Goal: Task Accomplishment & Management: Use online tool/utility

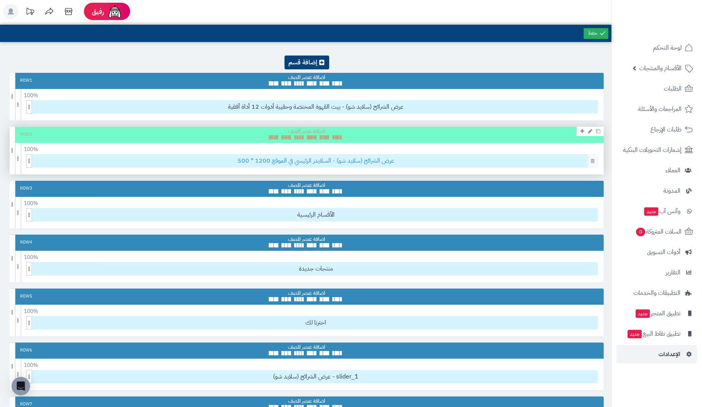
click at [495, 165] on span "عرض الشرائح (سلايد شو) - السلايدر الرئيسي في الموقع 1200 * 500" at bounding box center [315, 160] width 563 height 13
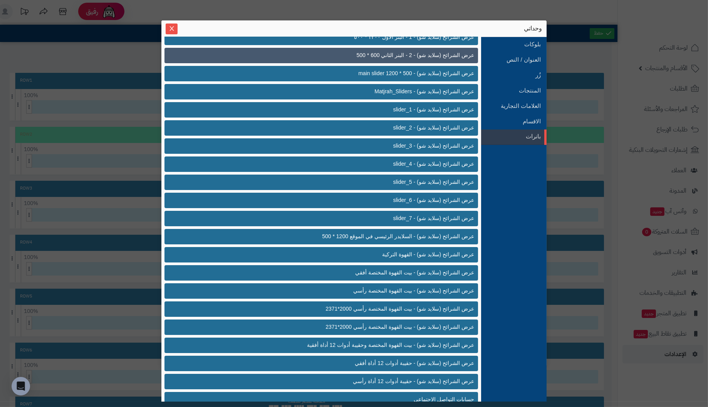
scroll to position [221, 0]
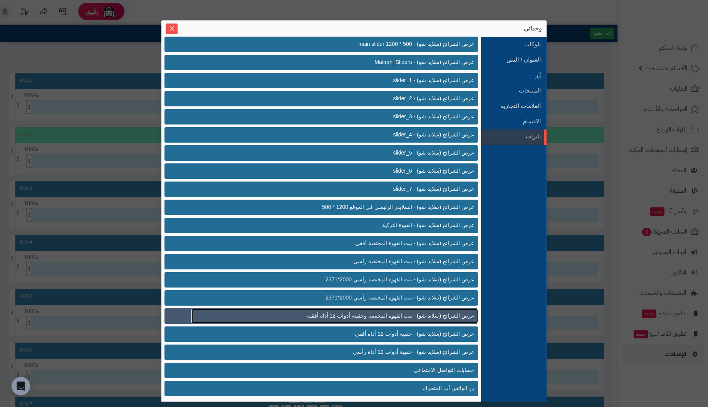
click at [460, 316] on span "عرض الشرائح (سلايد شو) - بيت القهوة المختصة وحقيبة أدوات 12 أداة أفقية" at bounding box center [390, 316] width 167 height 8
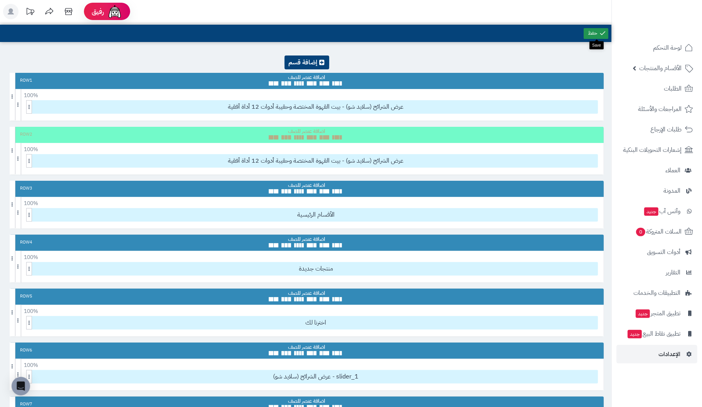
click at [593, 33] on link at bounding box center [596, 33] width 25 height 11
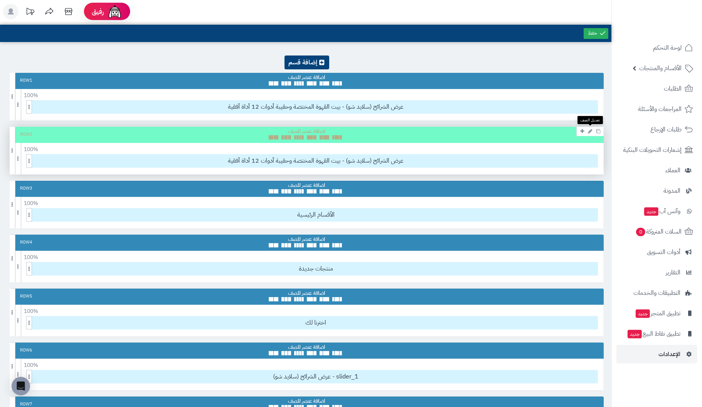
click at [589, 129] on icon at bounding box center [590, 131] width 4 height 5
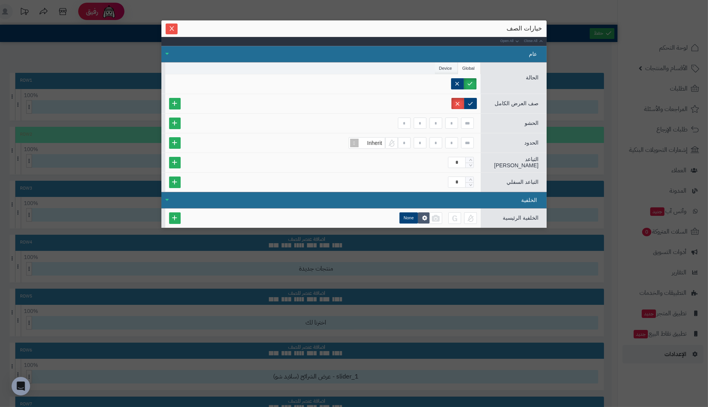
click at [442, 69] on li "Device" at bounding box center [446, 68] width 23 height 12
click at [407, 81] on label "Desktop" at bounding box center [394, 83] width 36 height 11
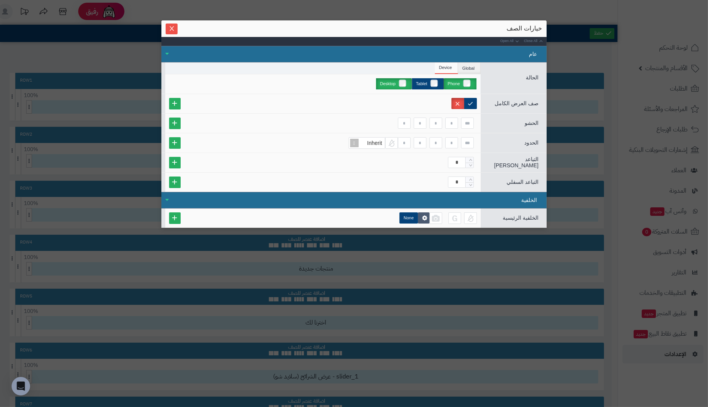
click at [402, 82] on label "Desktop" at bounding box center [394, 83] width 36 height 11
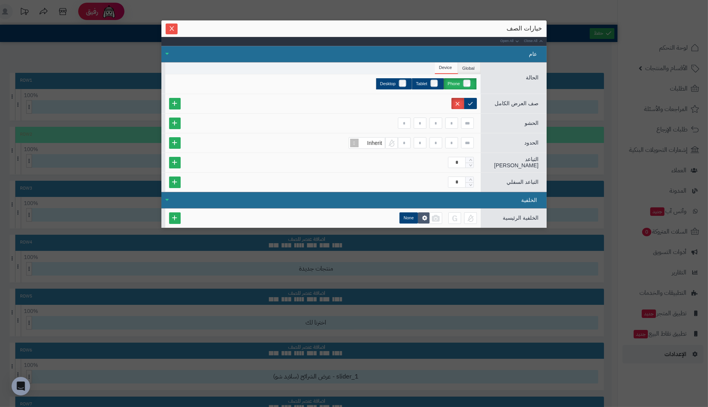
click at [468, 82] on label "Phone" at bounding box center [460, 83] width 33 height 11
click at [466, 81] on label "Phone" at bounding box center [460, 83] width 33 height 11
click at [470, 102] on label at bounding box center [470, 103] width 13 height 11
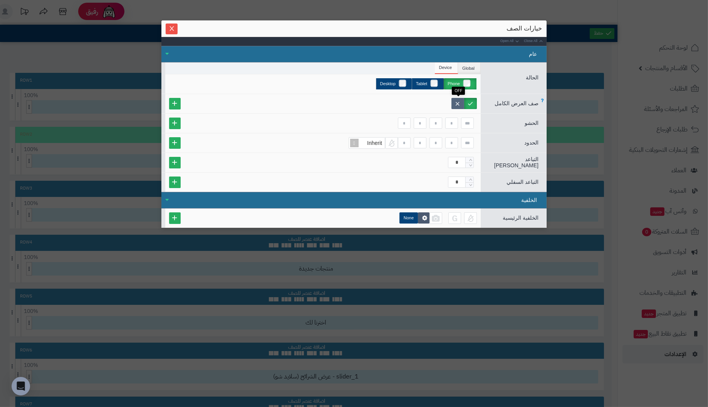
click at [457, 102] on label at bounding box center [457, 103] width 13 height 11
click at [173, 26] on icon "Close" at bounding box center [171, 28] width 4 height 5
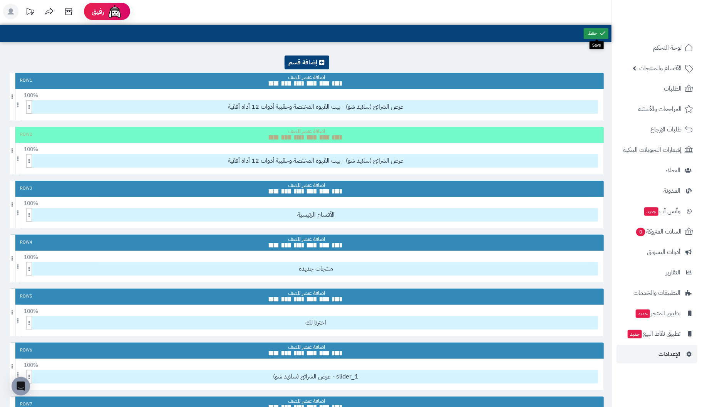
click at [598, 34] on link at bounding box center [596, 33] width 25 height 11
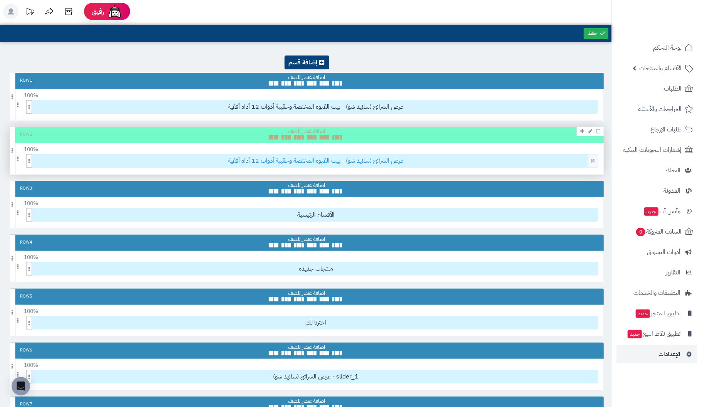
click at [549, 160] on span "عرض الشرائح (سلايد شو) - بيت القهوة المختصة وحقيبة أدوات 12 أداة أفقية" at bounding box center [315, 160] width 563 height 13
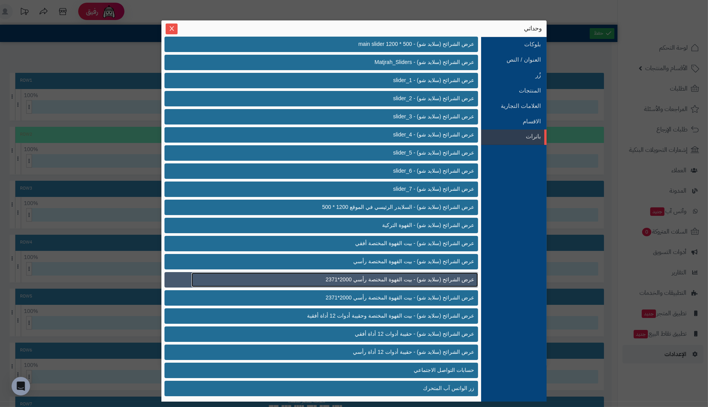
click at [458, 278] on span "عرض الشرائح (سلايد شو) - بيت القهوة المختصة رأسي 2000*2371" at bounding box center [399, 279] width 149 height 8
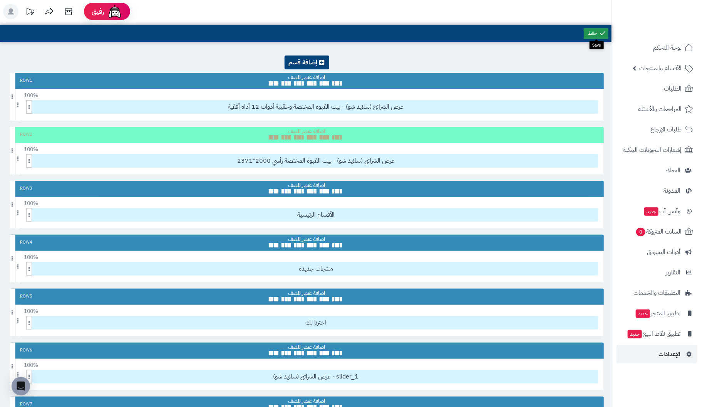
click at [590, 34] on link at bounding box center [596, 33] width 25 height 11
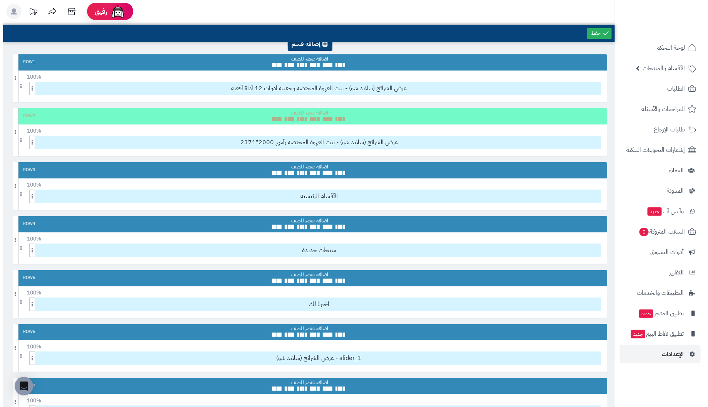
scroll to position [0, 0]
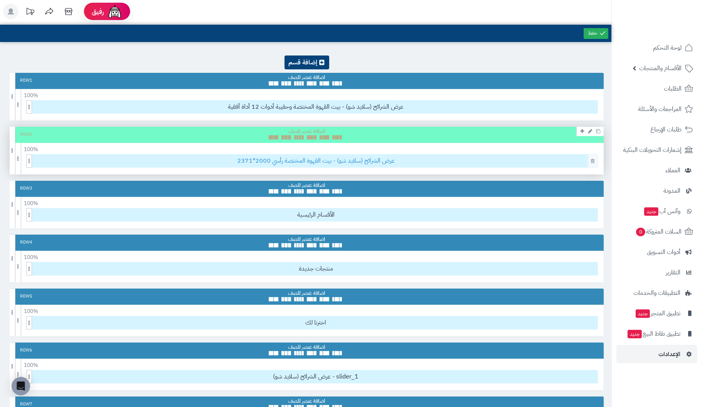
click at [511, 165] on span "عرض الشرائح (سلايد شو) - بيت القهوة المختصة رأسي 2000*2371" at bounding box center [315, 160] width 563 height 13
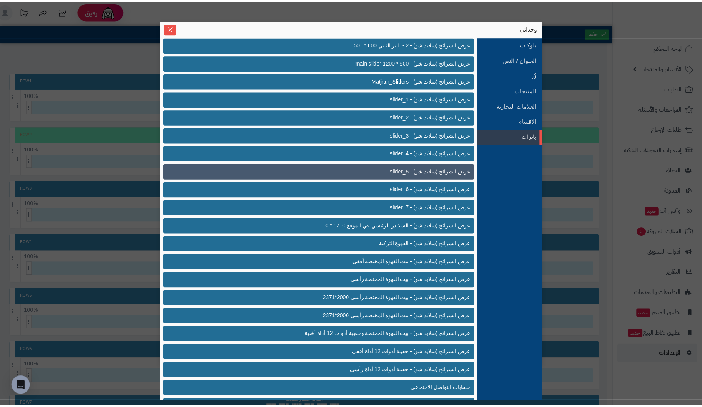
scroll to position [221, 0]
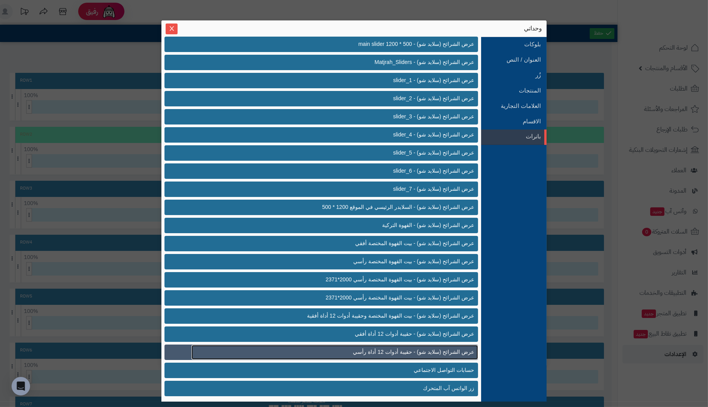
click at [457, 351] on span "عرض الشرائح (سلايد شو) - حقيبة أدوات 12 أداة رأسي" at bounding box center [413, 352] width 121 height 8
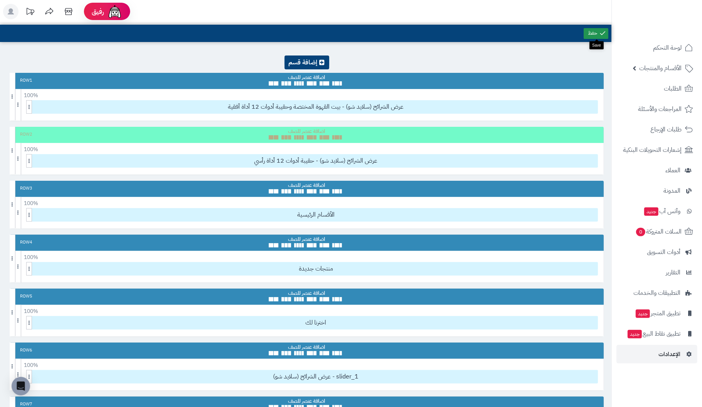
click at [597, 35] on link at bounding box center [596, 33] width 25 height 11
